Goal: Task Accomplishment & Management: Use online tool/utility

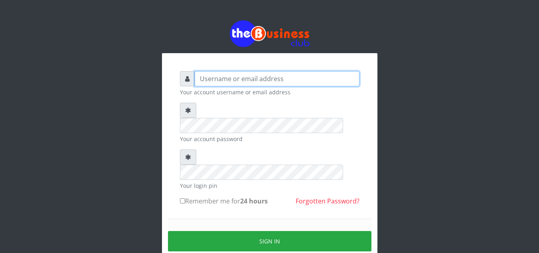
type input "elemuwaobiageli@gmail.com"
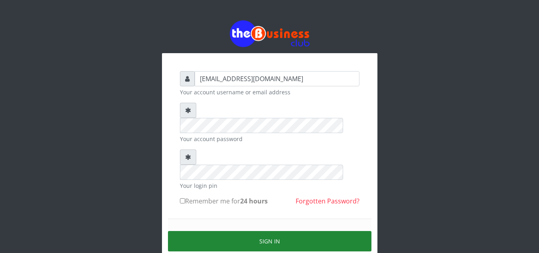
click at [261, 231] on button "Sign in" at bounding box center [270, 241] width 204 height 20
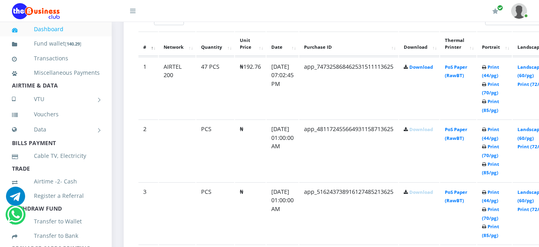
scroll to position [447, 0]
click at [499, 67] on link "Print (44/pg)" at bounding box center [490, 72] width 17 height 15
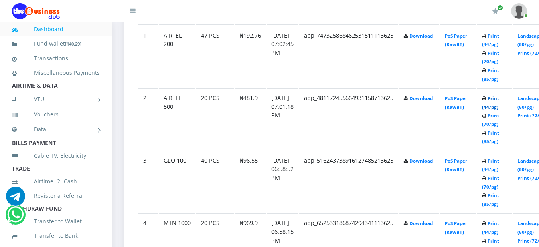
click at [499, 101] on link "Print (44/pg)" at bounding box center [490, 102] width 17 height 15
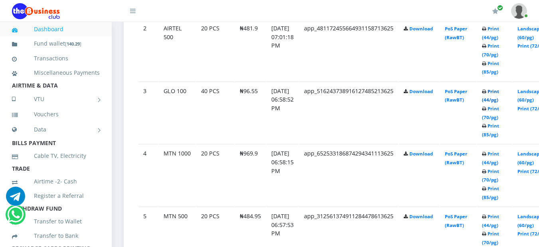
click at [499, 95] on link "Print (44/pg)" at bounding box center [490, 95] width 17 height 15
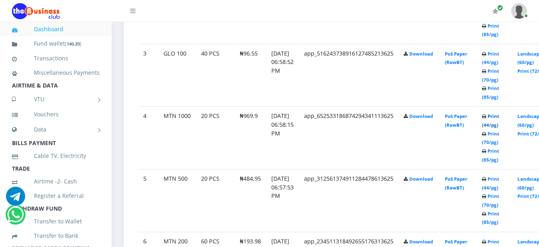
click at [499, 118] on link "Print (44/pg)" at bounding box center [490, 120] width 17 height 15
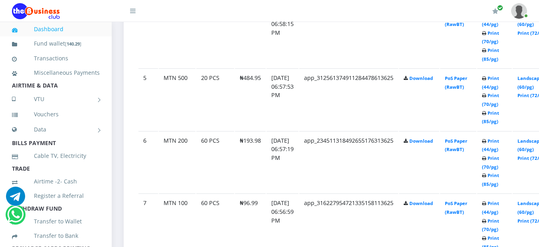
scroll to position [687, 0]
click at [503, 83] on td "Print (44/pg) Print (70/pg) Print (85/pg)" at bounding box center [494, 98] width 35 height 62
click at [499, 79] on link "Print (44/pg)" at bounding box center [490, 81] width 17 height 15
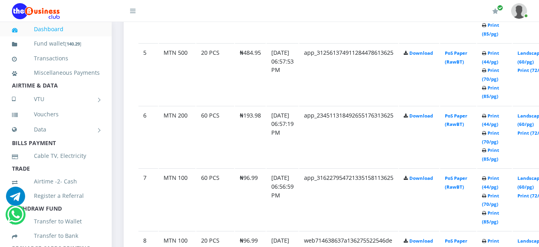
scroll to position [725, 0]
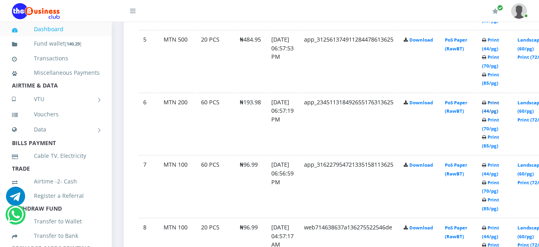
click at [499, 101] on link "Print (44/pg)" at bounding box center [490, 106] width 17 height 15
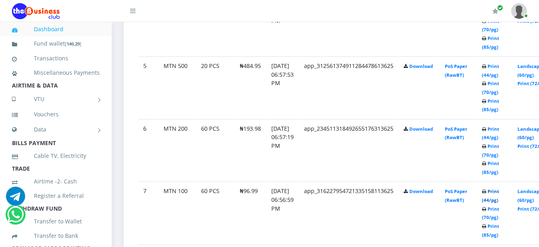
scroll to position [725, 0]
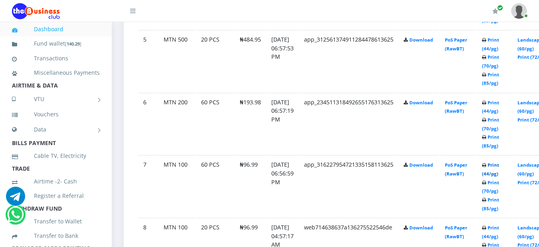
click at [499, 168] on link "Print (44/pg)" at bounding box center [490, 169] width 17 height 15
